Goal: Task Accomplishment & Management: Use online tool/utility

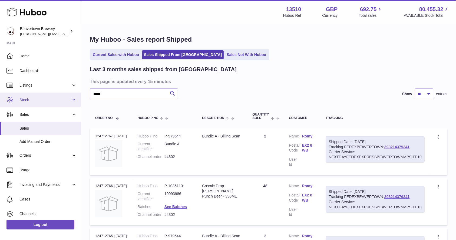
click at [29, 103] on span "Stock" at bounding box center [45, 99] width 52 height 5
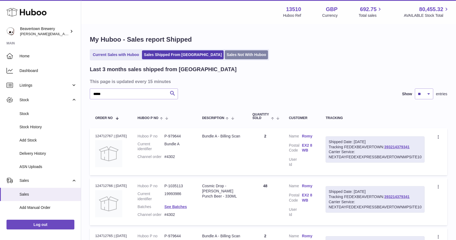
click at [225, 53] on link "Sales Not With Huboo" at bounding box center [246, 54] width 43 height 9
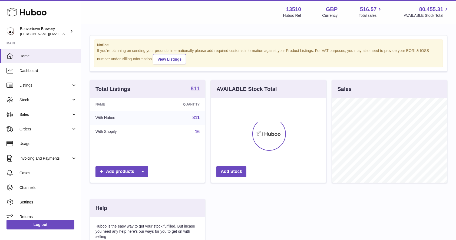
scroll to position [84, 115]
click at [45, 113] on span "Sales" at bounding box center [45, 114] width 52 height 5
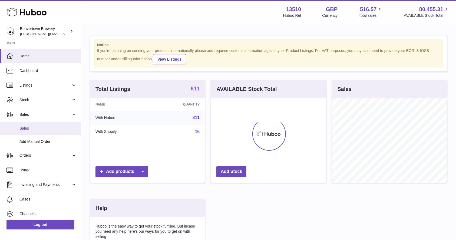
click at [32, 129] on span "Sales" at bounding box center [47, 128] width 57 height 5
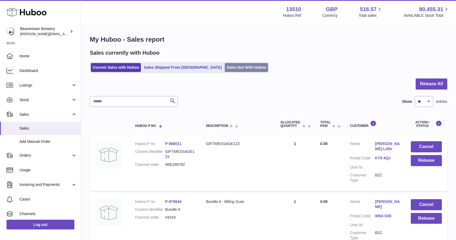
click at [225, 69] on link "Sales Not With Huboo" at bounding box center [246, 67] width 43 height 9
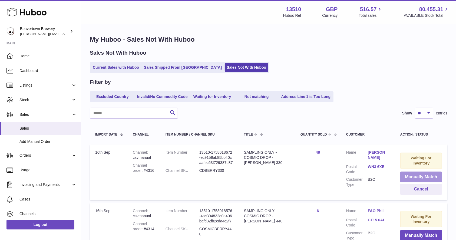
click at [411, 174] on button "Manually Match" at bounding box center [421, 177] width 42 height 11
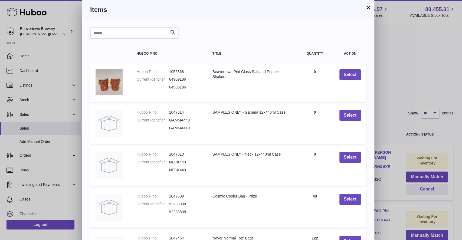
click at [100, 31] on input "text" at bounding box center [134, 33] width 88 height 11
type input "*****"
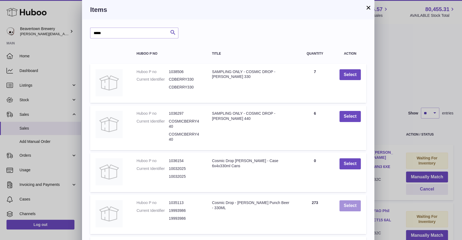
click at [342, 203] on button "Select" at bounding box center [349, 205] width 21 height 11
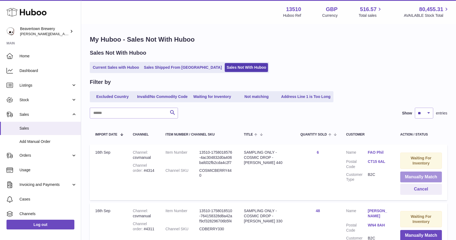
click at [418, 174] on button "Manually Match" at bounding box center [421, 177] width 42 height 11
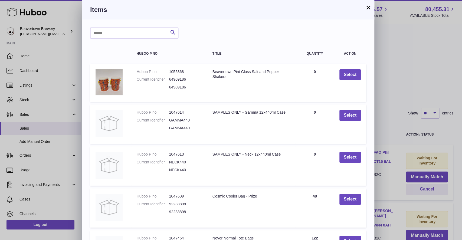
click at [161, 36] on input "text" at bounding box center [134, 33] width 88 height 11
type input "*****"
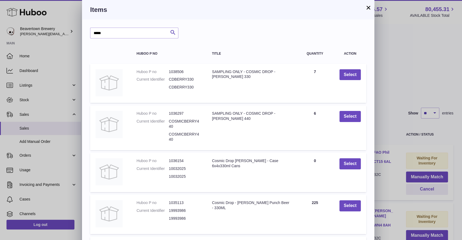
click at [367, 9] on button "×" at bounding box center [368, 7] width 6 height 6
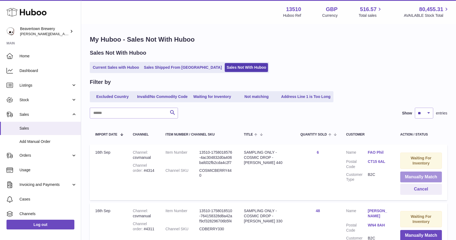
click at [407, 172] on button "Manually Match" at bounding box center [421, 177] width 42 height 11
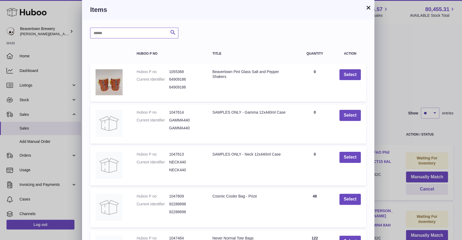
click at [123, 29] on input "text" at bounding box center [134, 33] width 88 height 11
click at [371, 8] on button "×" at bounding box center [368, 7] width 6 height 6
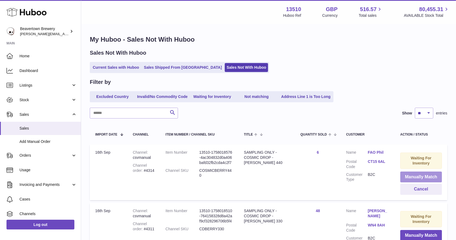
click at [402, 176] on button "Manually Match" at bounding box center [421, 177] width 42 height 11
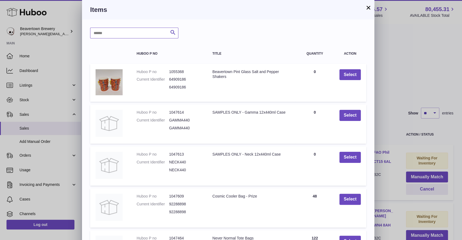
click at [151, 37] on input "text" at bounding box center [134, 33] width 88 height 11
type input "*****"
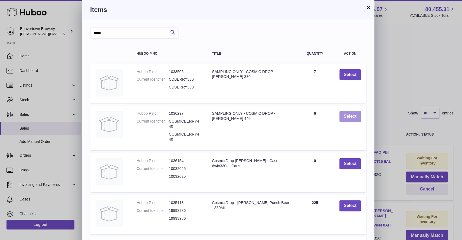
click at [344, 115] on button "Select" at bounding box center [349, 116] width 21 height 11
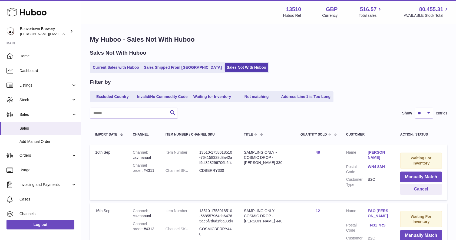
click at [405, 167] on div "Waiting For Inventory" at bounding box center [421, 161] width 42 height 16
click at [405, 169] on td "Waiting For Inventory Manually Match Cancel" at bounding box center [421, 172] width 52 height 56
click at [406, 173] on button "Manually Match" at bounding box center [421, 177] width 42 height 11
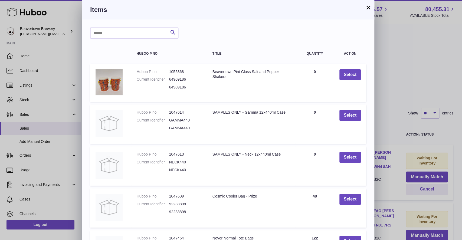
click at [149, 34] on input "text" at bounding box center [134, 33] width 88 height 11
type input "*****"
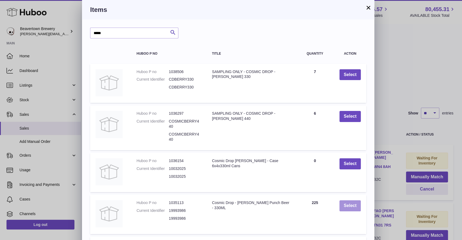
click at [342, 203] on button "Select" at bounding box center [349, 205] width 21 height 11
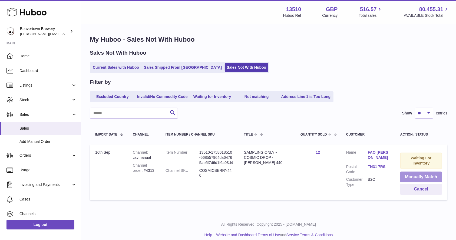
click at [402, 173] on button "Manually Match" at bounding box center [421, 177] width 42 height 11
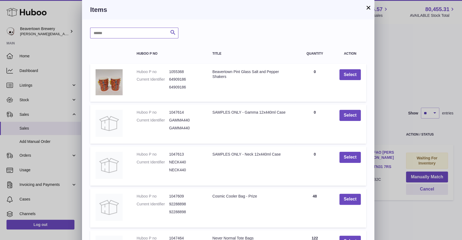
click at [146, 34] on input "text" at bounding box center [134, 33] width 88 height 11
type input "*****"
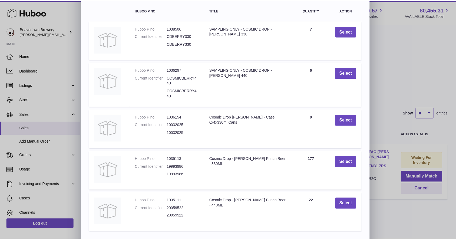
scroll to position [45, 0]
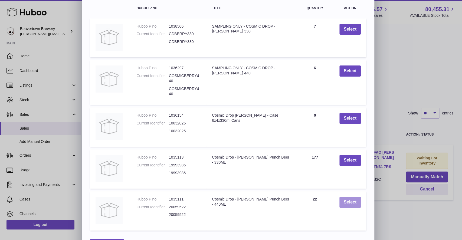
click at [354, 202] on button "Select" at bounding box center [349, 202] width 21 height 11
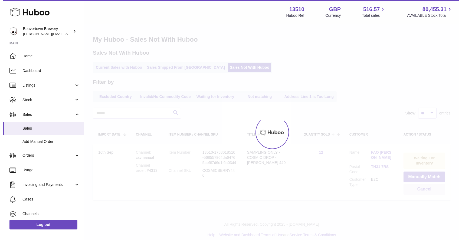
scroll to position [0, 0]
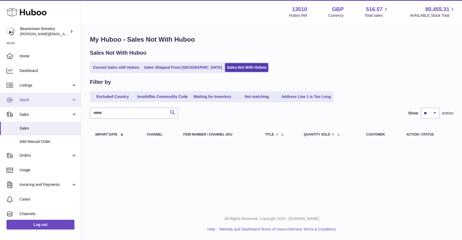
click at [25, 102] on span "Stock" at bounding box center [45, 99] width 52 height 5
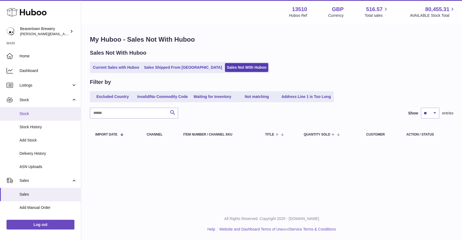
click at [28, 118] on link "Stock" at bounding box center [40, 113] width 81 height 13
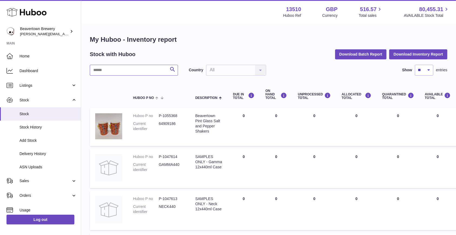
click at [126, 71] on input "text" at bounding box center [134, 70] width 88 height 11
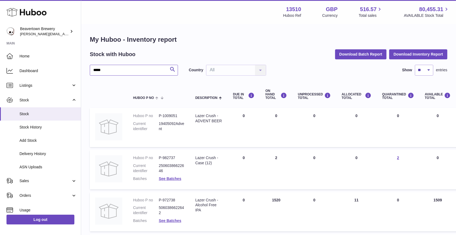
type input "*****"
click at [164, 212] on dd "5060386622642" at bounding box center [172, 210] width 26 height 10
click at [173, 201] on dd "P-972738" at bounding box center [172, 199] width 26 height 5
copy dd "972738"
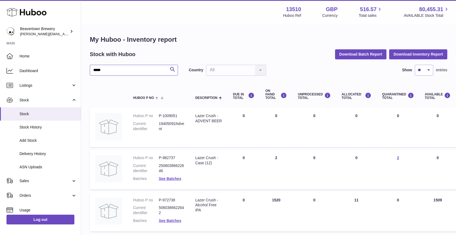
click at [114, 67] on input "*****" at bounding box center [134, 70] width 88 height 11
click at [27, 176] on link "Sales" at bounding box center [40, 180] width 81 height 15
click at [30, 196] on span "Sales" at bounding box center [47, 194] width 57 height 5
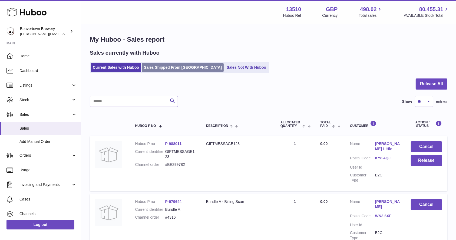
click at [166, 65] on link "Sales Shipped From [GEOGRAPHIC_DATA]" at bounding box center [183, 67] width 82 height 9
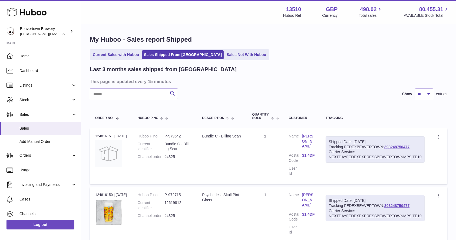
click at [121, 94] on input "text" at bounding box center [134, 93] width 88 height 11
paste input "*****"
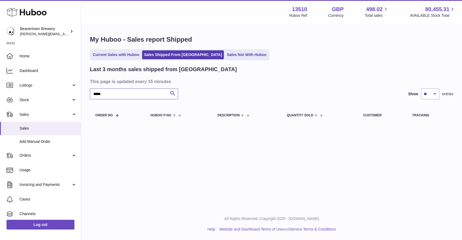
type input "*****"
click at [38, 138] on link "Add Manual Order" at bounding box center [40, 141] width 81 height 13
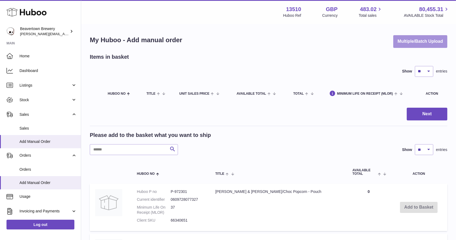
click at [411, 42] on button "Multiple/Batch Upload" at bounding box center [420, 41] width 54 height 13
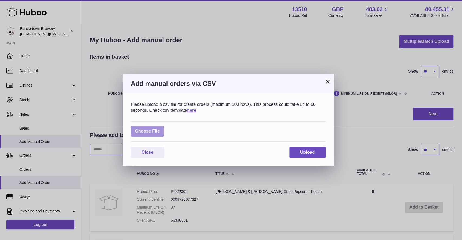
click at [149, 134] on label at bounding box center [147, 131] width 33 height 11
click at [160, 129] on input "file" at bounding box center [160, 129] width 0 height 0
type input "**********"
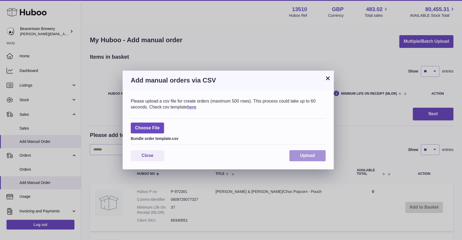
click at [310, 156] on span "Upload" at bounding box center [307, 155] width 15 height 5
